Goal: Download file/media

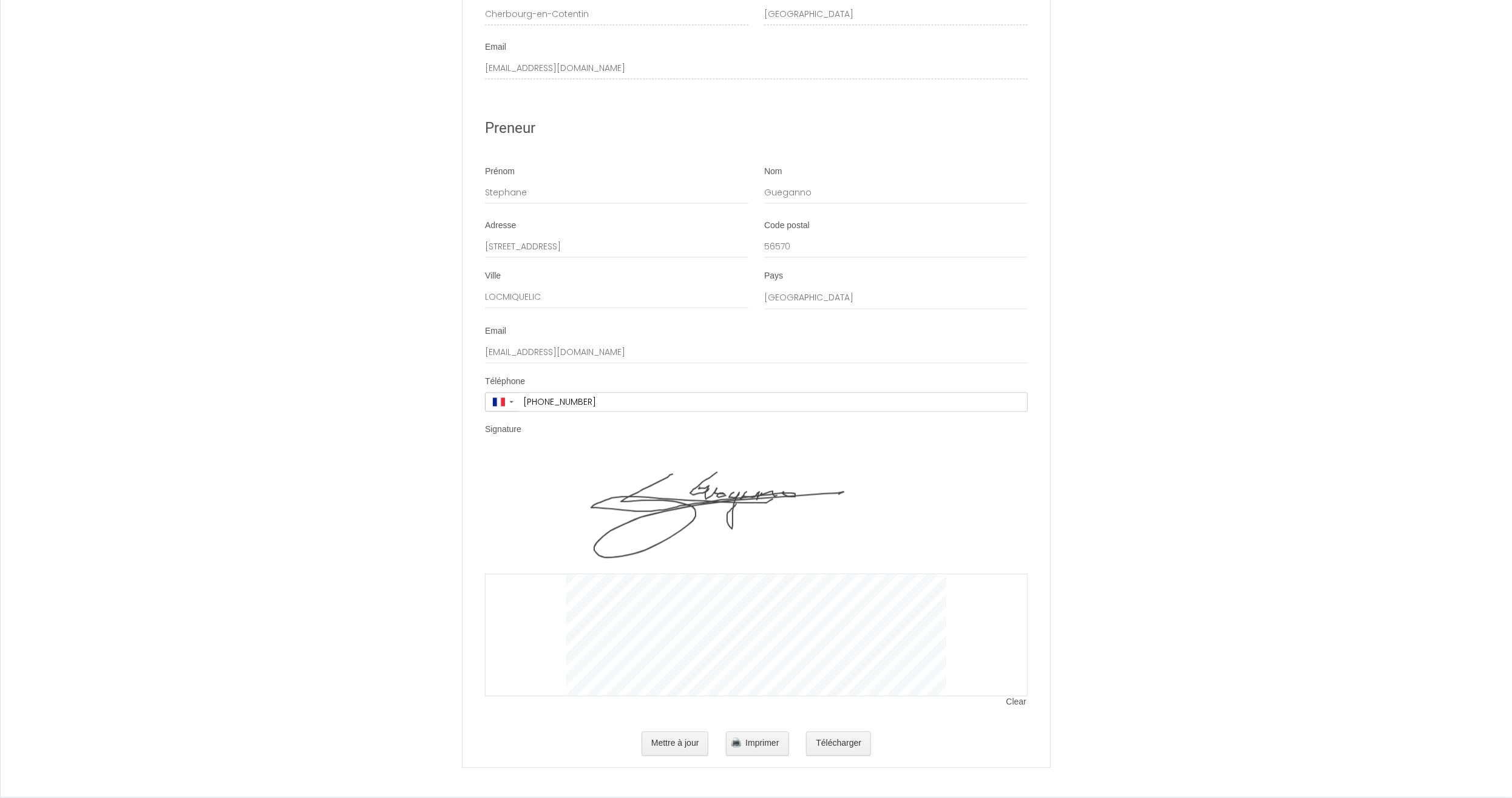
scroll to position [2152, 0]
click at [849, 747] on button "Télécharger" at bounding box center [839, 744] width 65 height 24
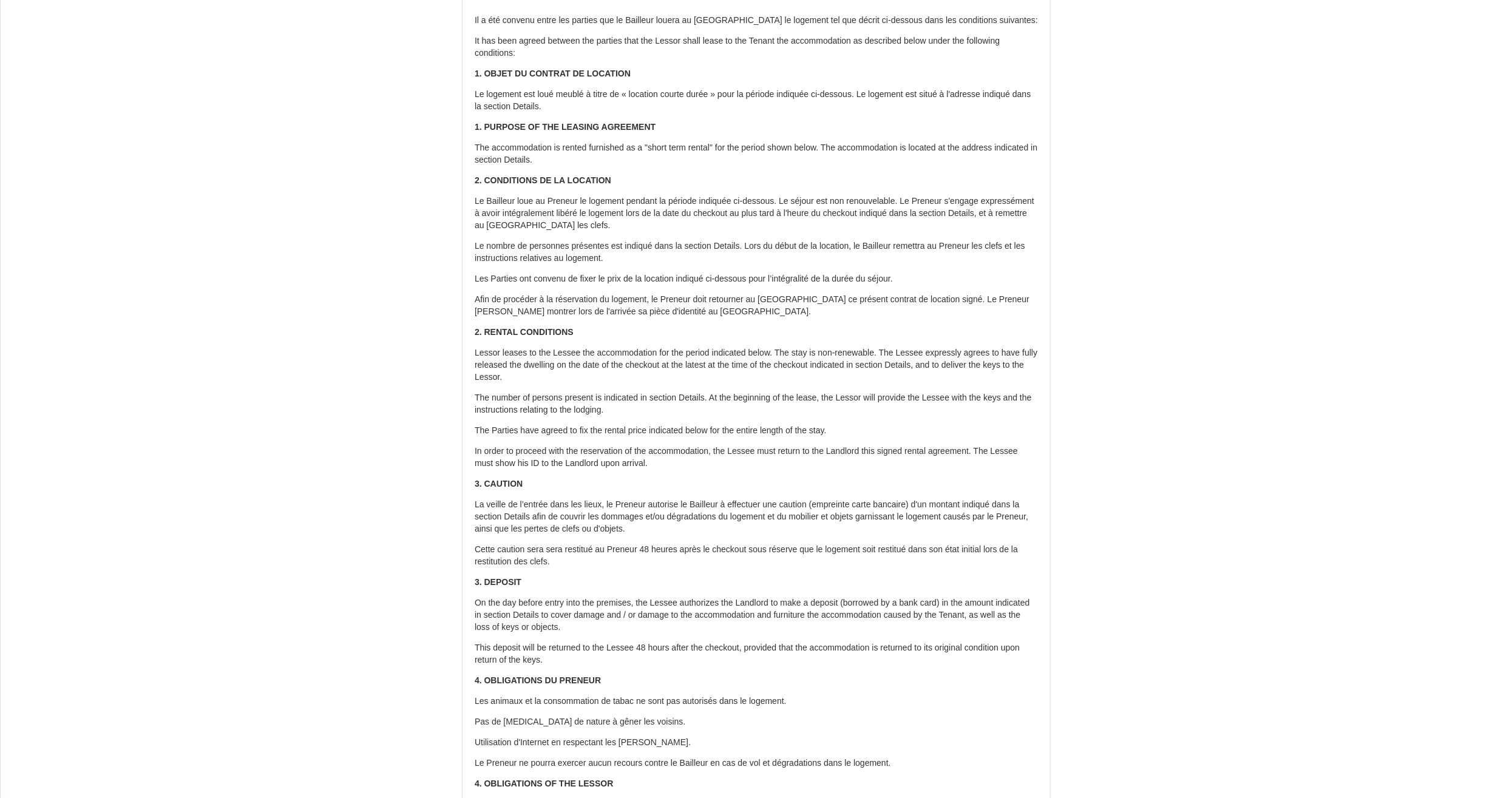
scroll to position [126, 0]
